Goal: Task Accomplishment & Management: Complete application form

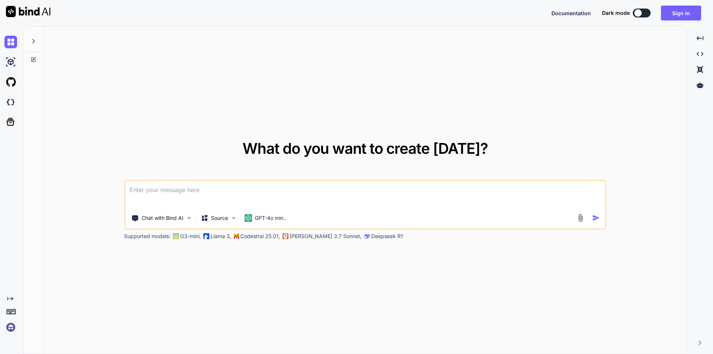
click at [279, 106] on div "What do you want to create [DATE]? Chat with Bind AI Source GPT-4o min.. Suppor…" at bounding box center [365, 190] width 643 height 328
drag, startPoint x: 276, startPoint y: 99, endPoint x: 10, endPoint y: 118, distance: 267.4
click at [10, 118] on icon at bounding box center [11, 122] width 8 height 8
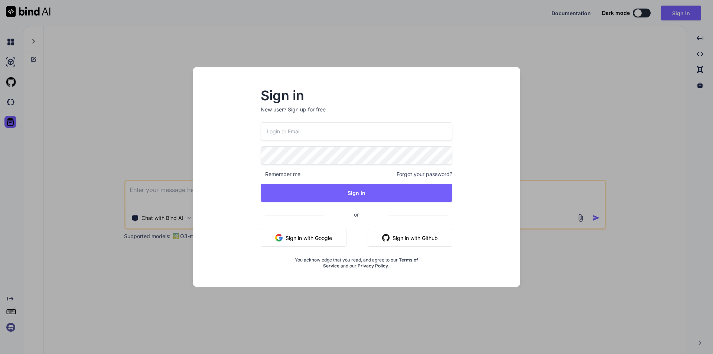
click at [10, 100] on div "Sign in New user? Sign up for free Remember me Forgot your password? Sign In or…" at bounding box center [356, 177] width 713 height 354
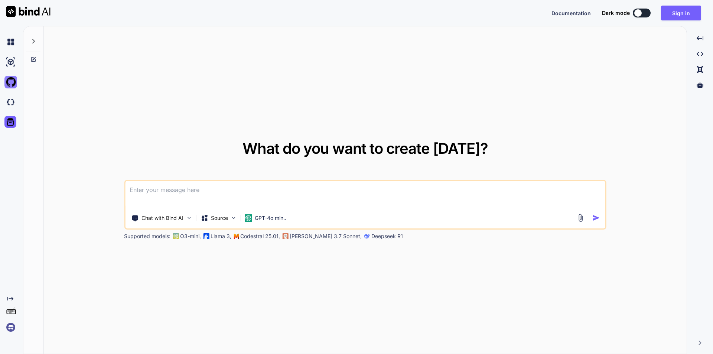
click at [12, 82] on img at bounding box center [10, 82] width 13 height 13
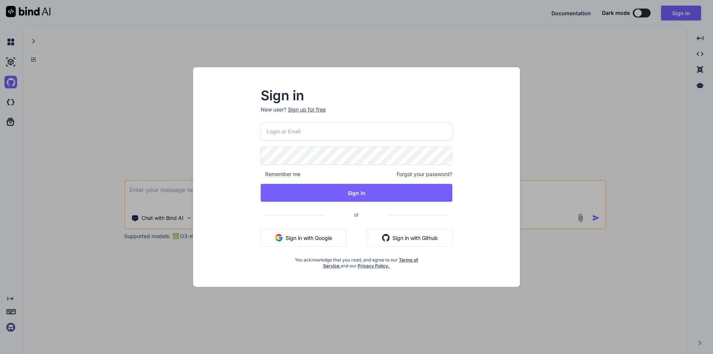
click at [306, 235] on button "Sign in with Google" at bounding box center [304, 238] width 86 height 18
click at [304, 131] on input "email" at bounding box center [357, 131] width 192 height 18
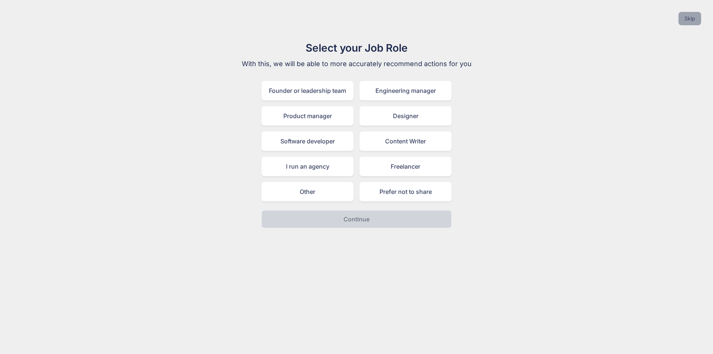
click at [686, 16] on button "Skip" at bounding box center [690, 18] width 23 height 13
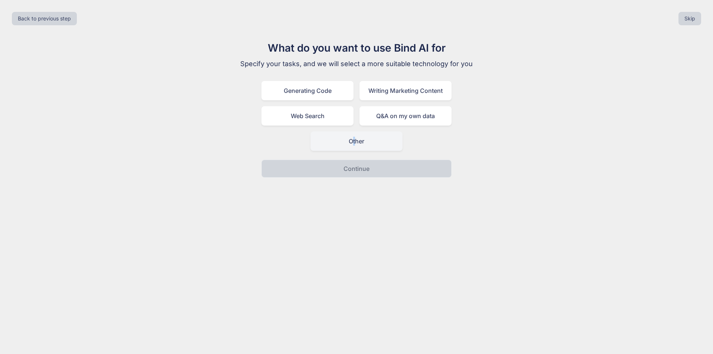
click at [354, 140] on div "Other" at bounding box center [356, 140] width 92 height 19
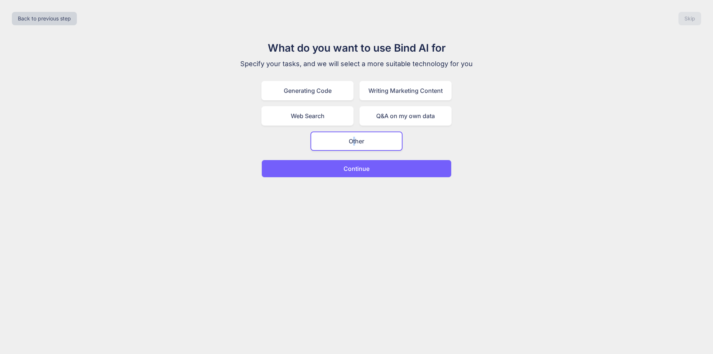
click at [361, 171] on p "Continue" at bounding box center [357, 168] width 26 height 9
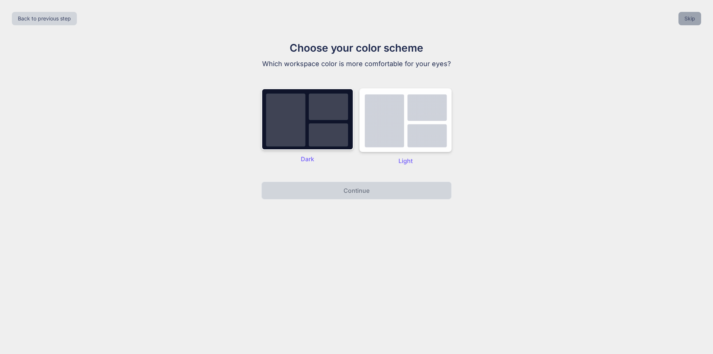
click at [689, 19] on button "Skip" at bounding box center [690, 18] width 23 height 13
